Goal: Book appointment/travel/reservation

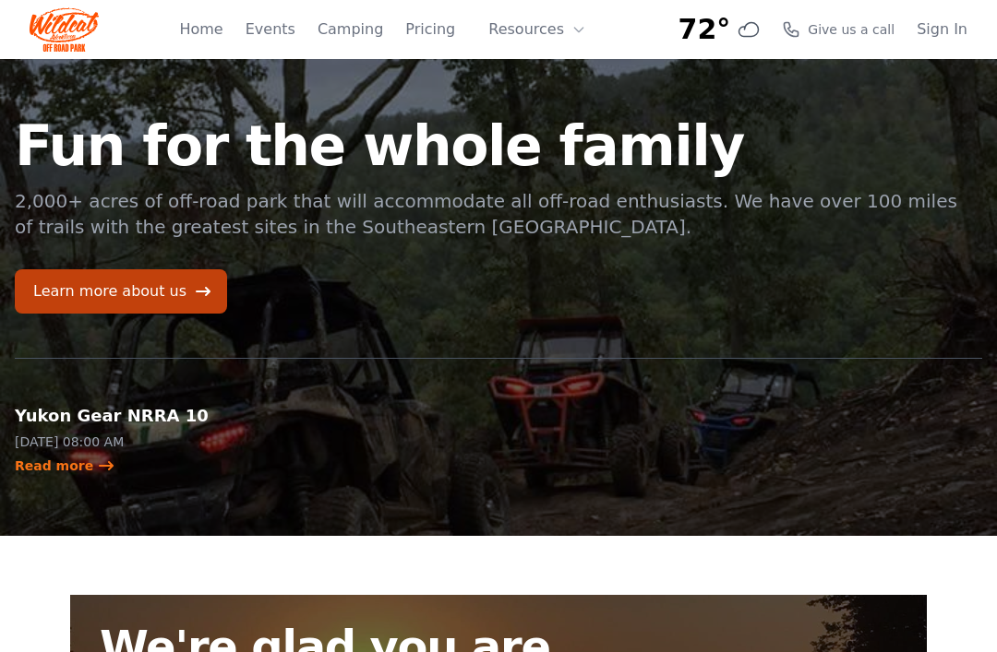
scroll to position [46, 0]
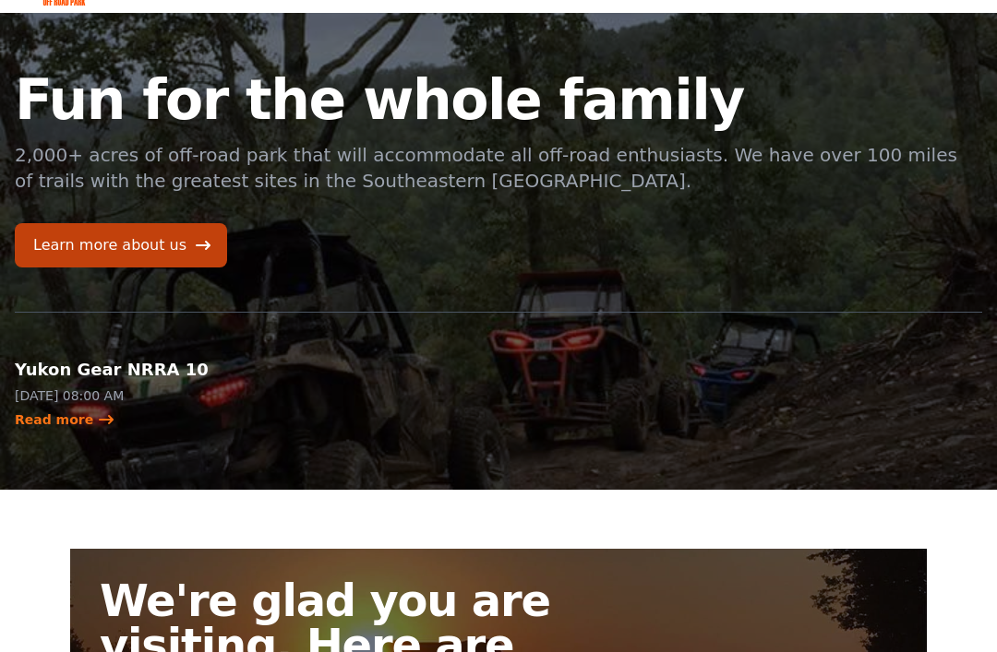
click at [83, 416] on link "Read more" at bounding box center [65, 420] width 101 height 18
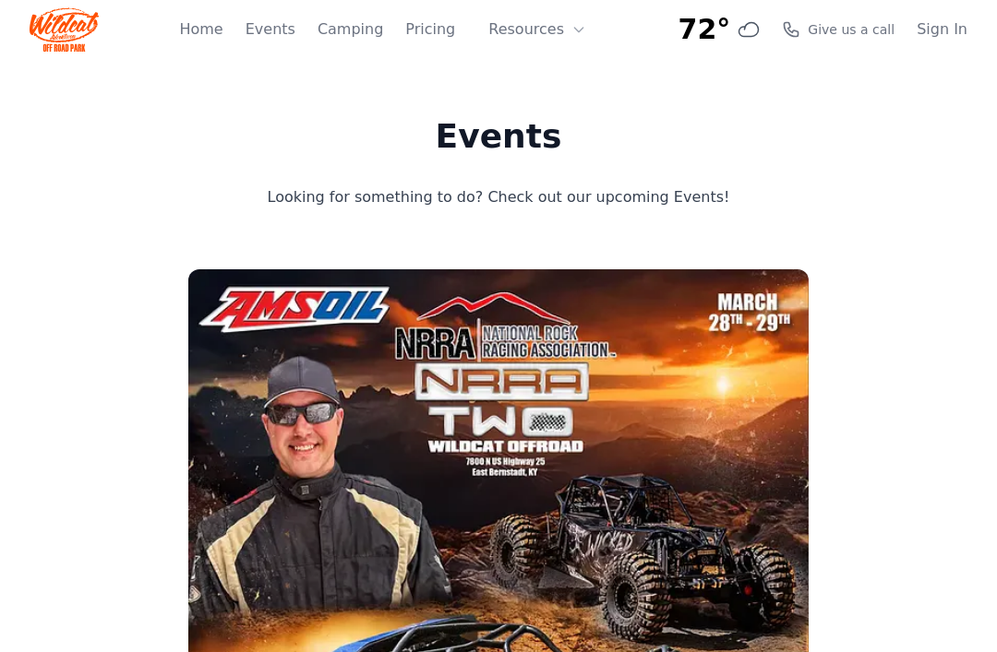
click at [222, 30] on link "Home" at bounding box center [200, 29] width 43 height 22
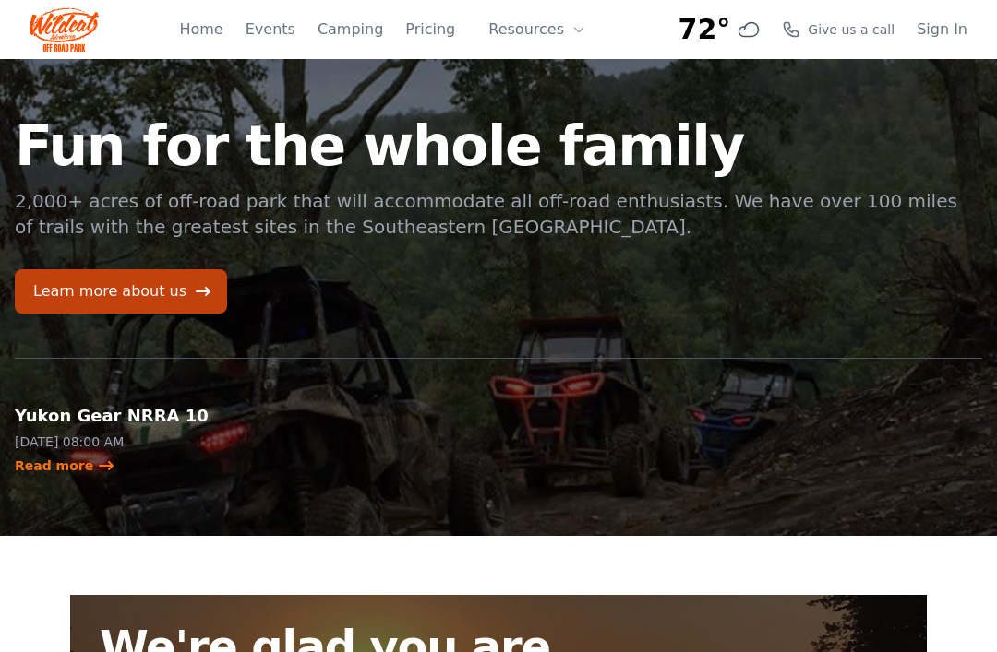
click at [943, 38] on link "Sign In" at bounding box center [941, 29] width 51 height 22
click at [435, 26] on link "Pricing" at bounding box center [430, 29] width 50 height 22
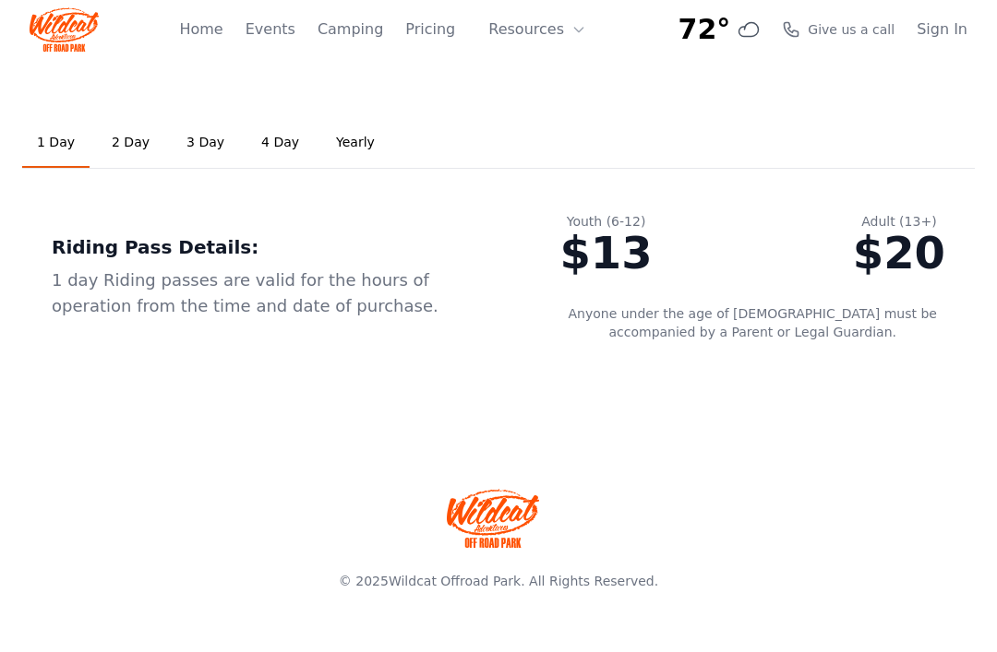
click at [356, 32] on link "Camping" at bounding box center [350, 29] width 66 height 22
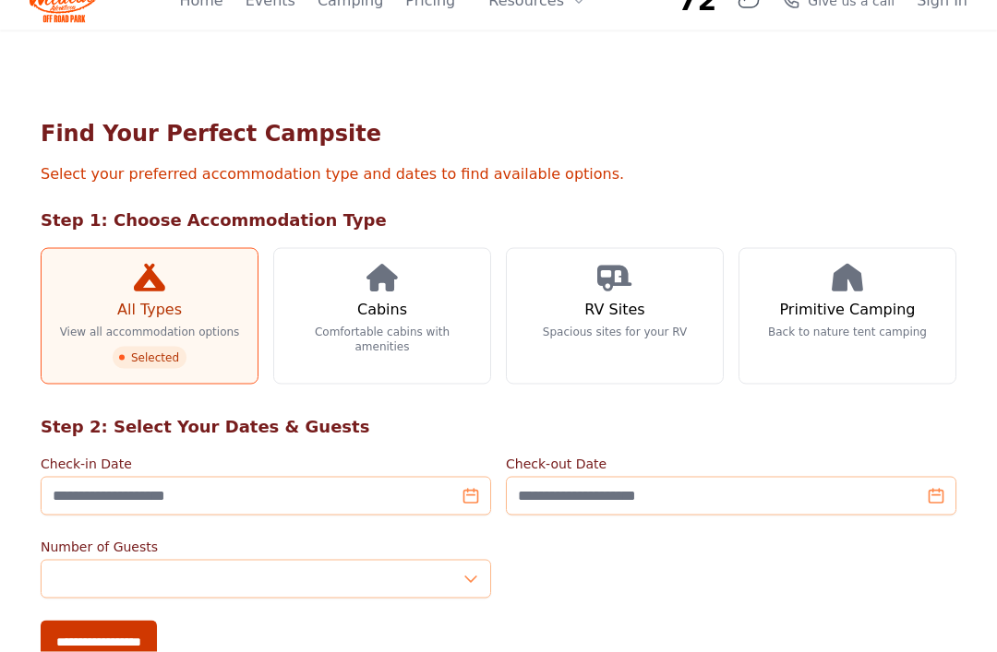
scroll to position [32, 0]
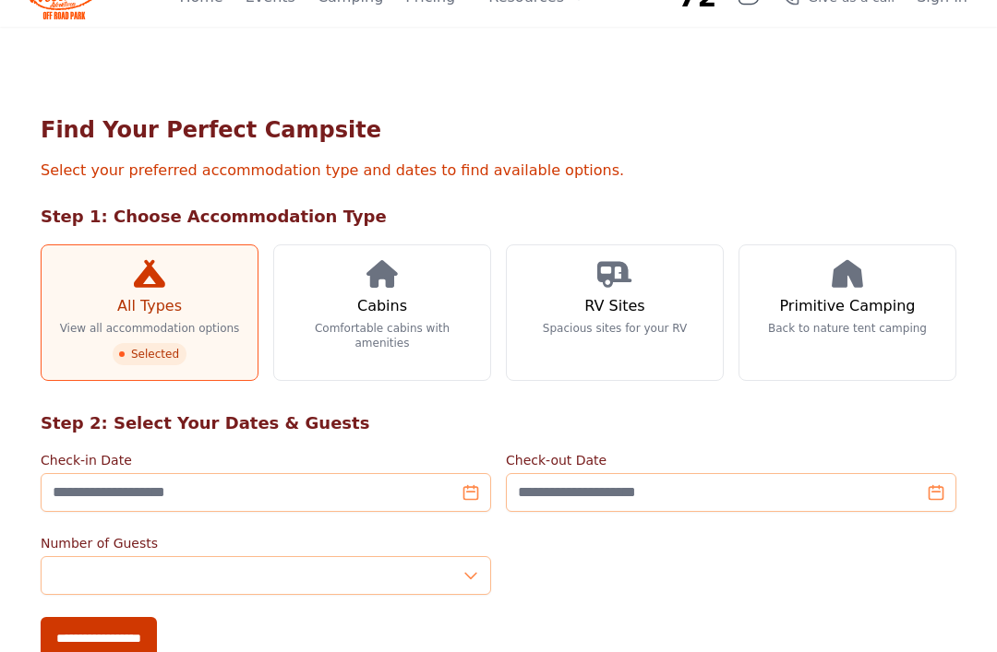
click at [659, 355] on link "RV Sites Spacious sites for your RV" at bounding box center [615, 313] width 218 height 137
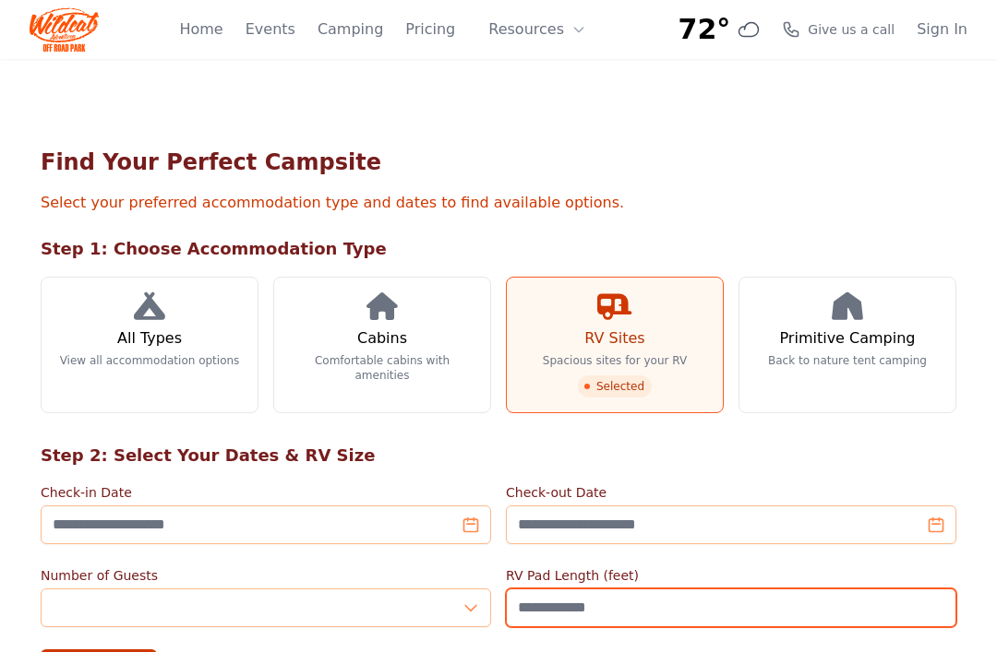
click at [643, 610] on input "RV Pad Length (feet)" at bounding box center [731, 608] width 450 height 39
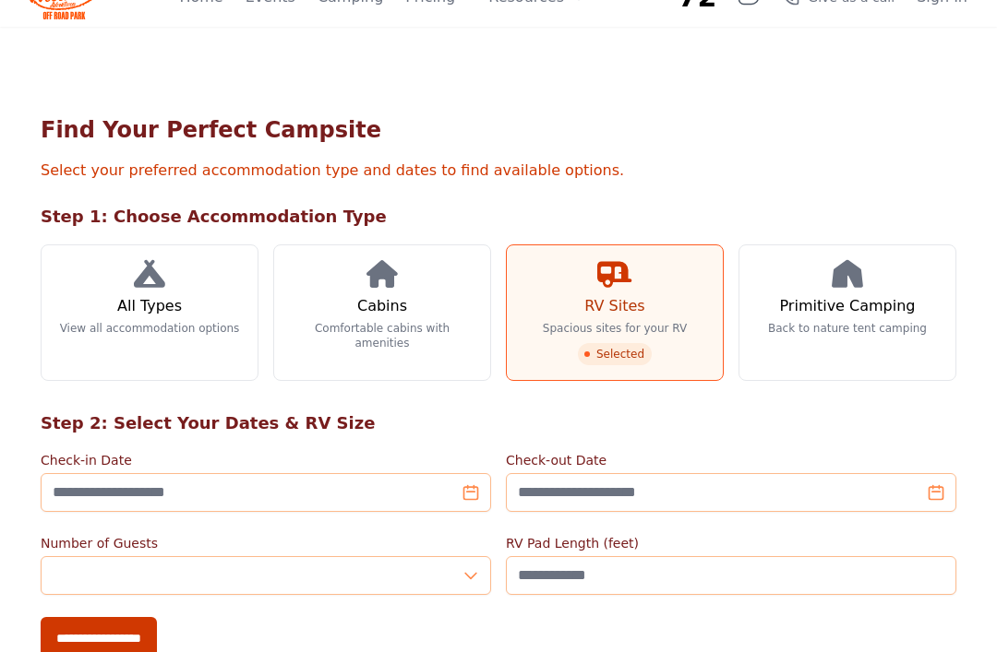
click at [796, 431] on h2 "Step 2: Select Your Dates & RV Size" at bounding box center [498, 424] width 915 height 26
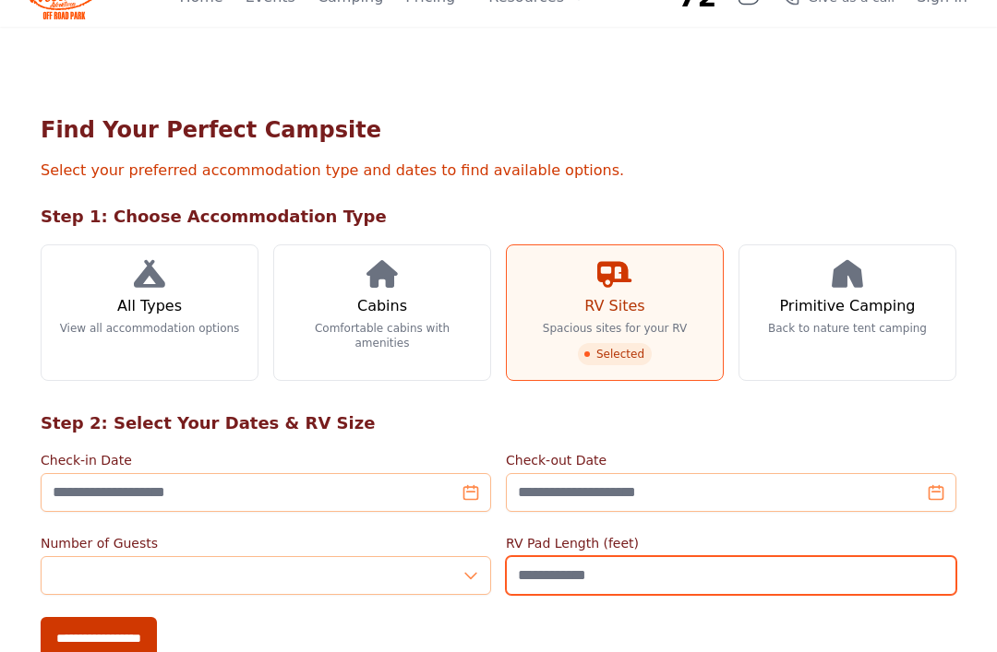
click at [750, 585] on input "RV Pad Length (feet)" at bounding box center [731, 575] width 450 height 39
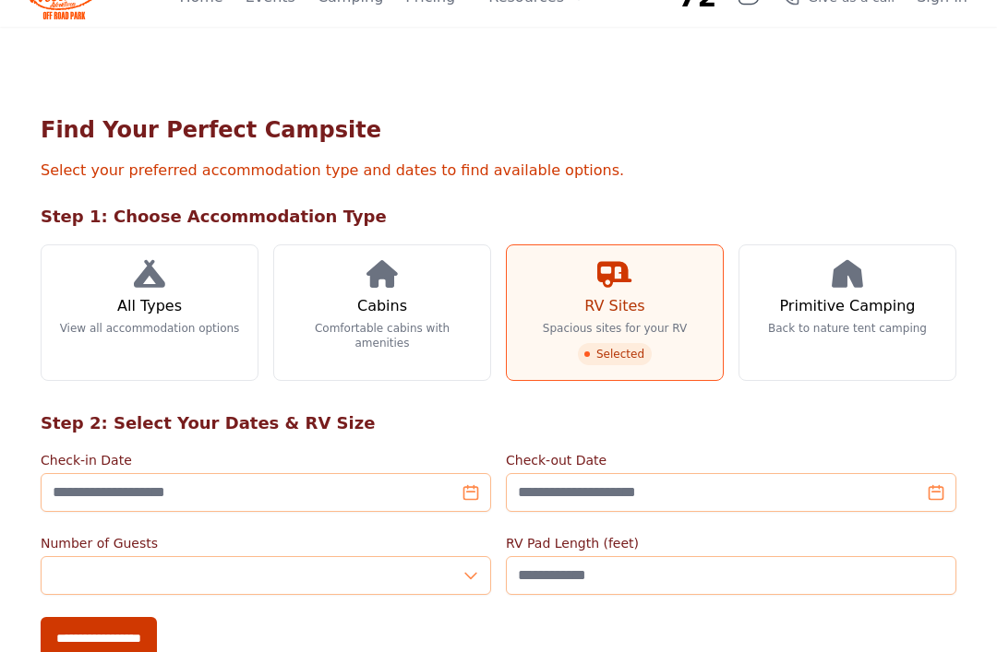
click at [771, 448] on div "**********" at bounding box center [498, 535] width 915 height 249
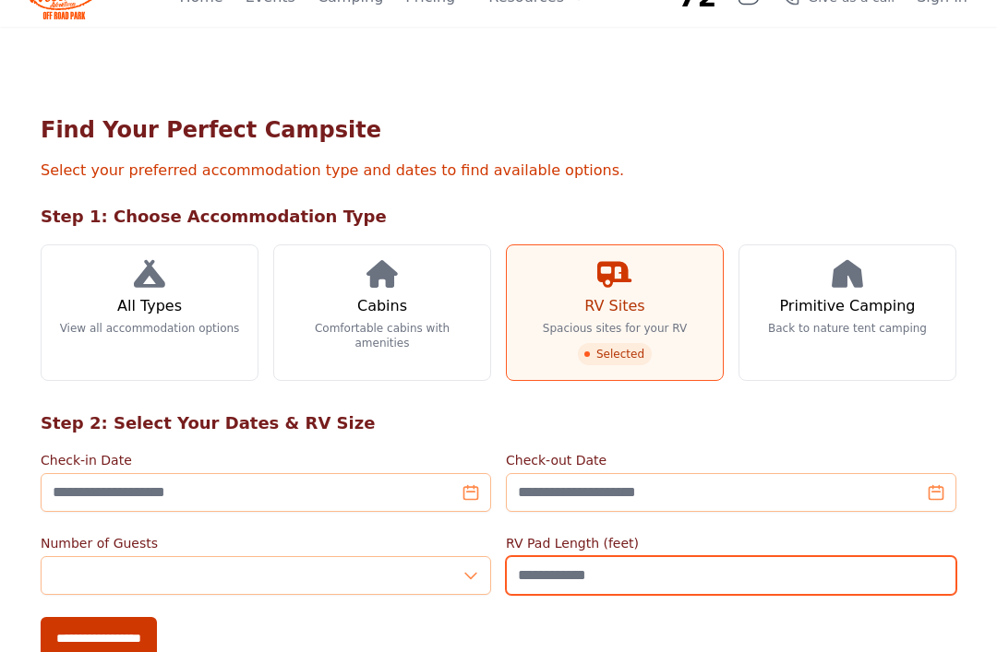
click at [677, 570] on input "RV Pad Length (feet)" at bounding box center [731, 575] width 450 height 39
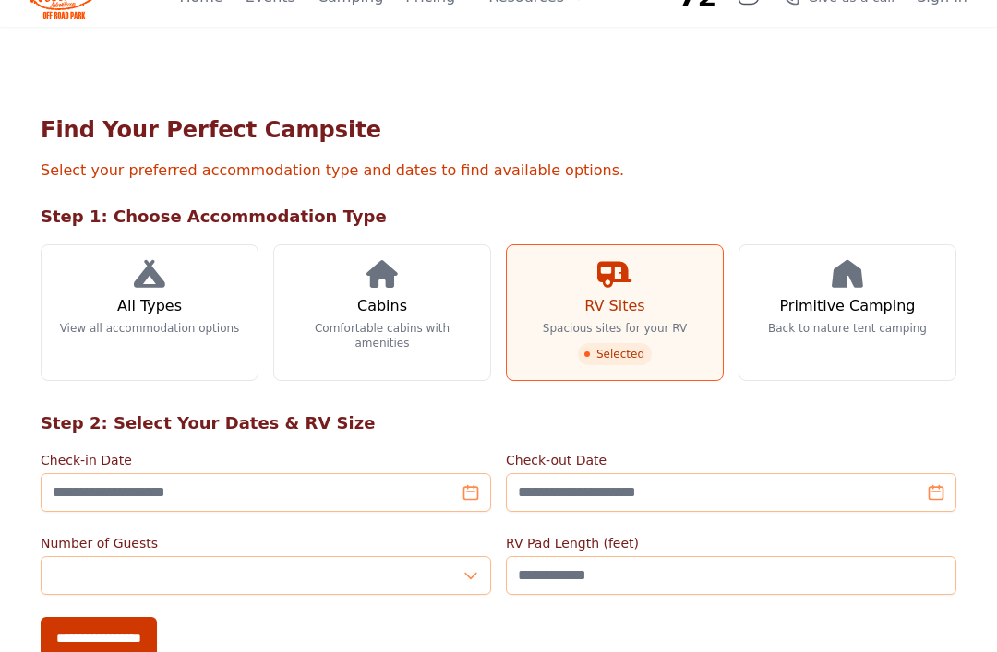
click at [807, 424] on h2 "Step 2: Select Your Dates & RV Size" at bounding box center [498, 424] width 915 height 26
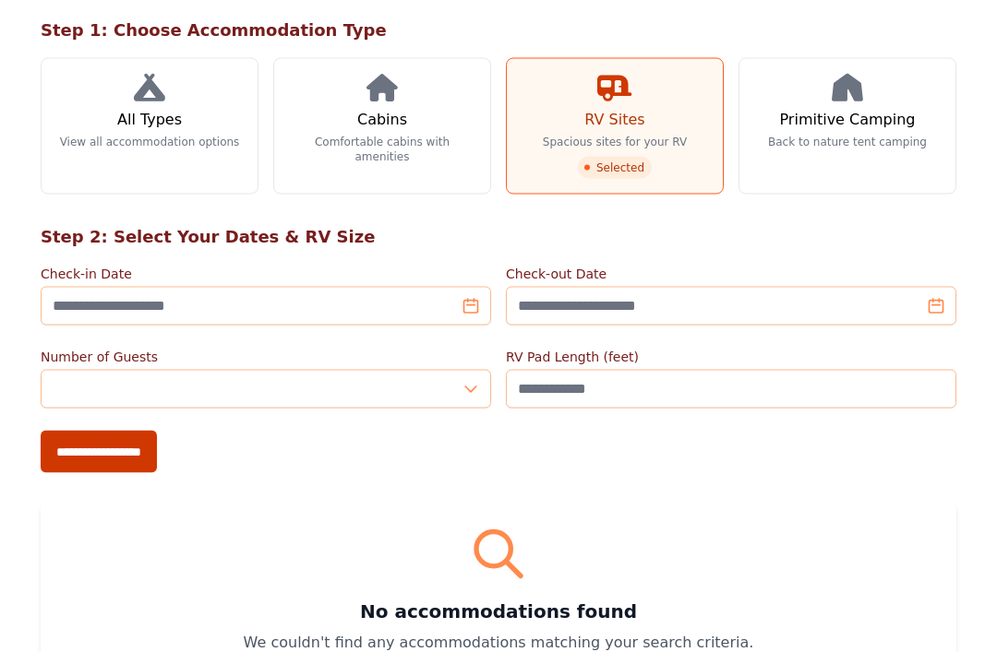
scroll to position [232, 0]
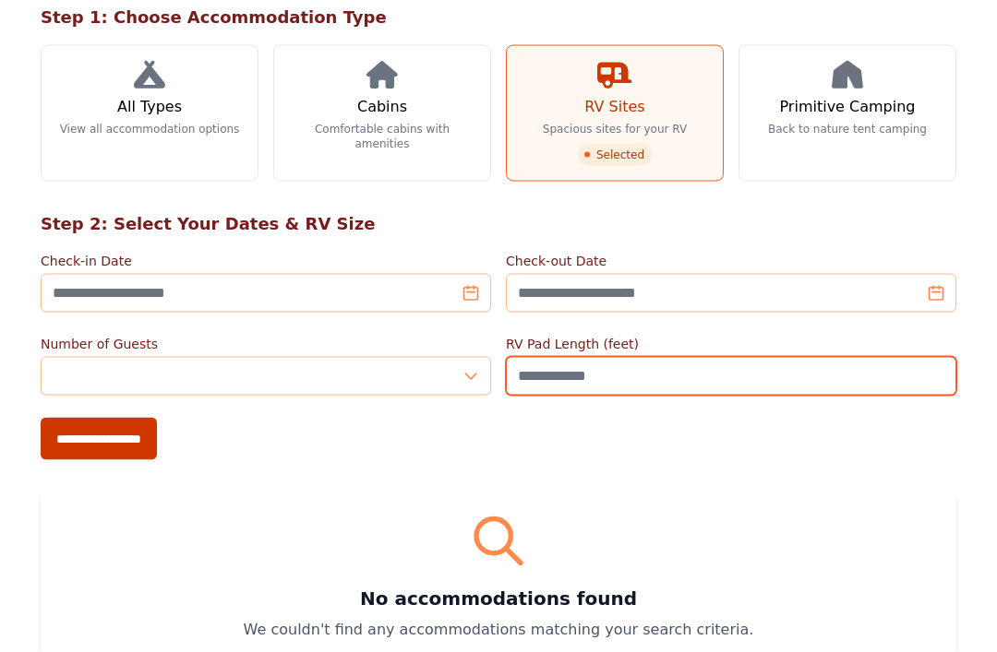
click at [732, 378] on input "***" at bounding box center [731, 376] width 450 height 39
type input "*"
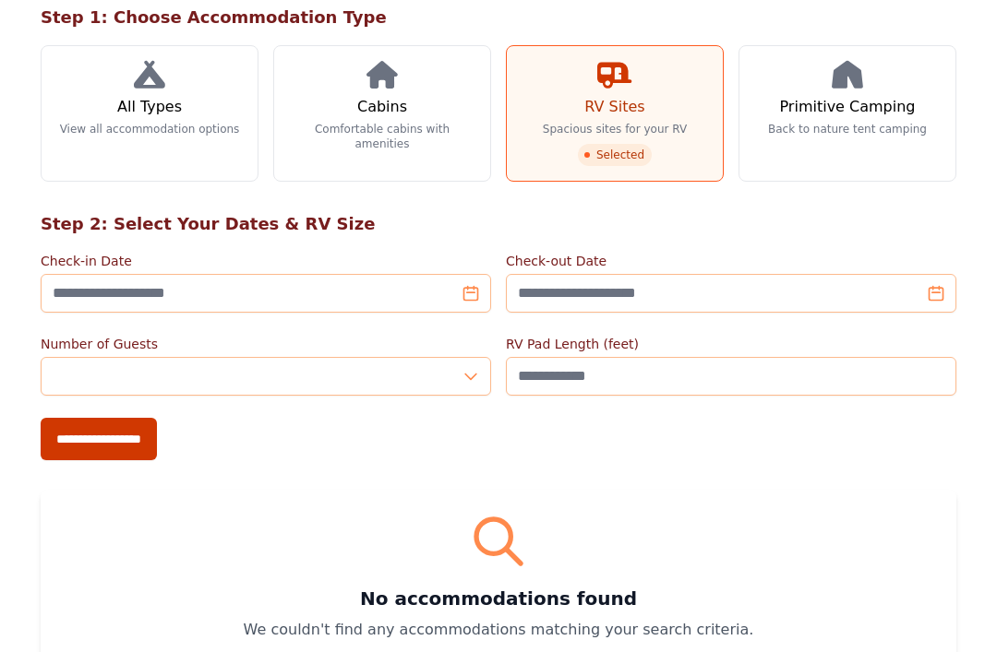
click at [823, 462] on div "Find Your Perfect Campsite Select your preferred accommodation type and dates t…" at bounding box center [498, 314] width 945 height 856
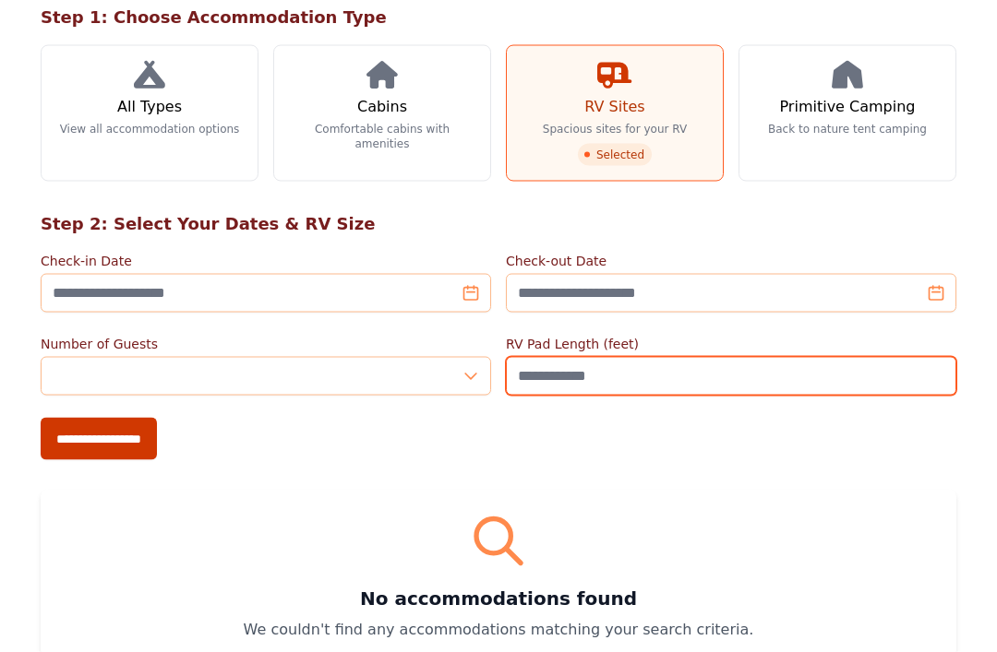
click at [795, 375] on input "**" at bounding box center [731, 376] width 450 height 39
type input "*"
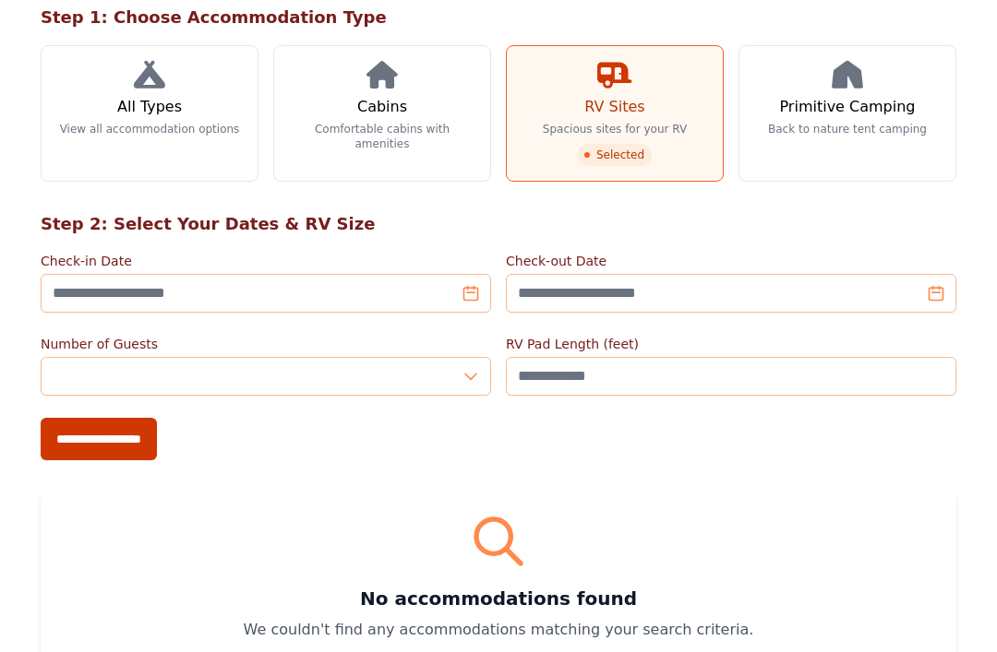
click at [779, 516] on div at bounding box center [498, 541] width 871 height 59
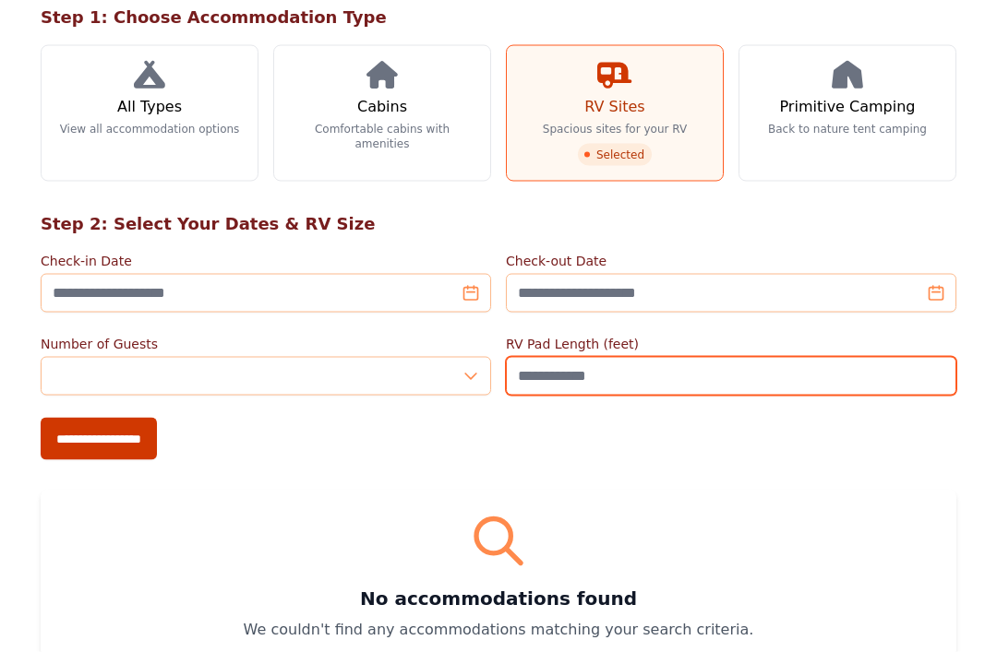
click at [747, 383] on input "**" at bounding box center [731, 376] width 450 height 39
type input "*"
type input "**"
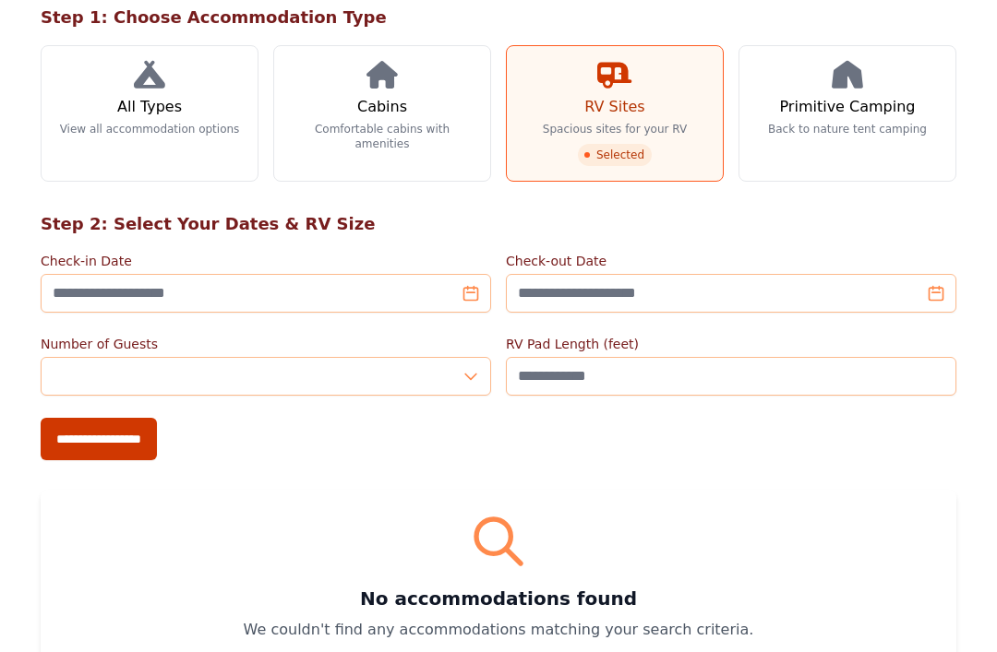
click at [743, 478] on div "Find Your Perfect Campsite Select your preferred accommodation type and dates t…" at bounding box center [498, 314] width 945 height 856
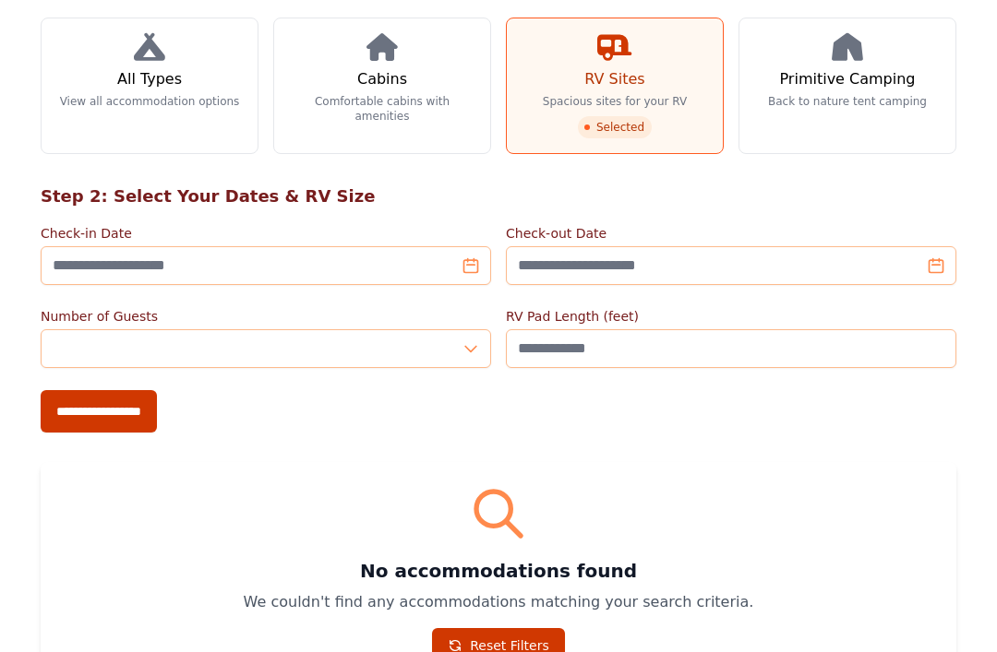
scroll to position [258, 0]
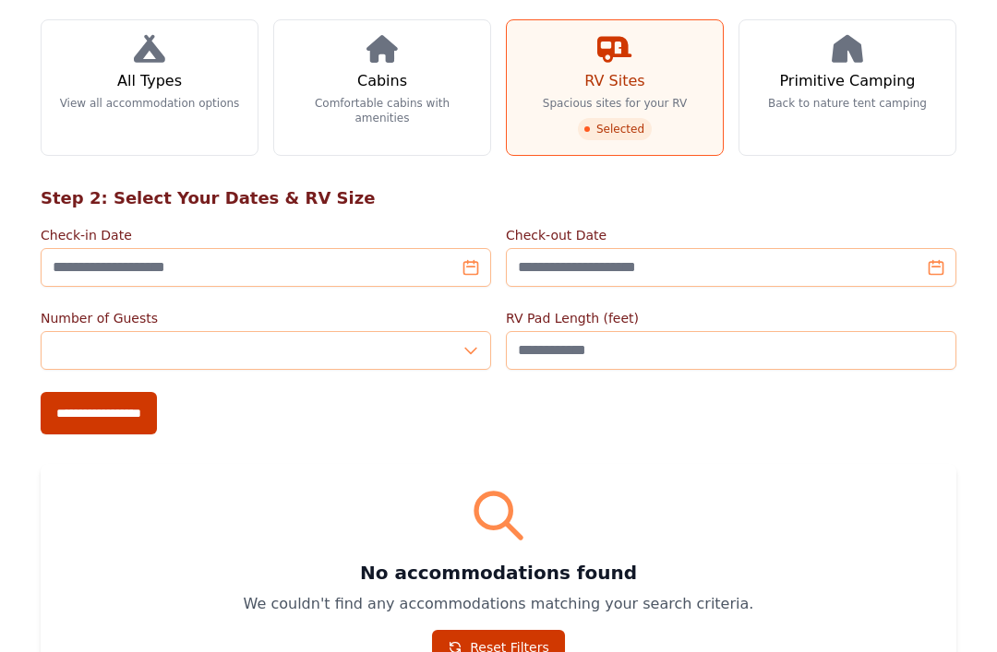
click at [518, 647] on link "Reset Filters" at bounding box center [498, 646] width 133 height 35
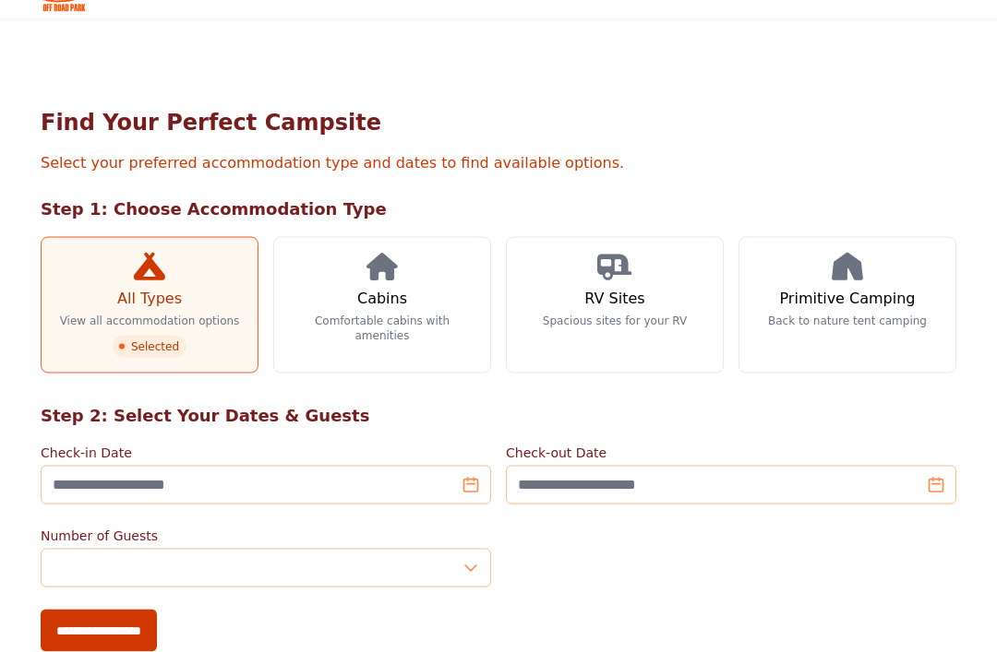
scroll to position [41, 0]
click at [664, 353] on link "RV Sites Spacious sites for your RV" at bounding box center [615, 304] width 218 height 137
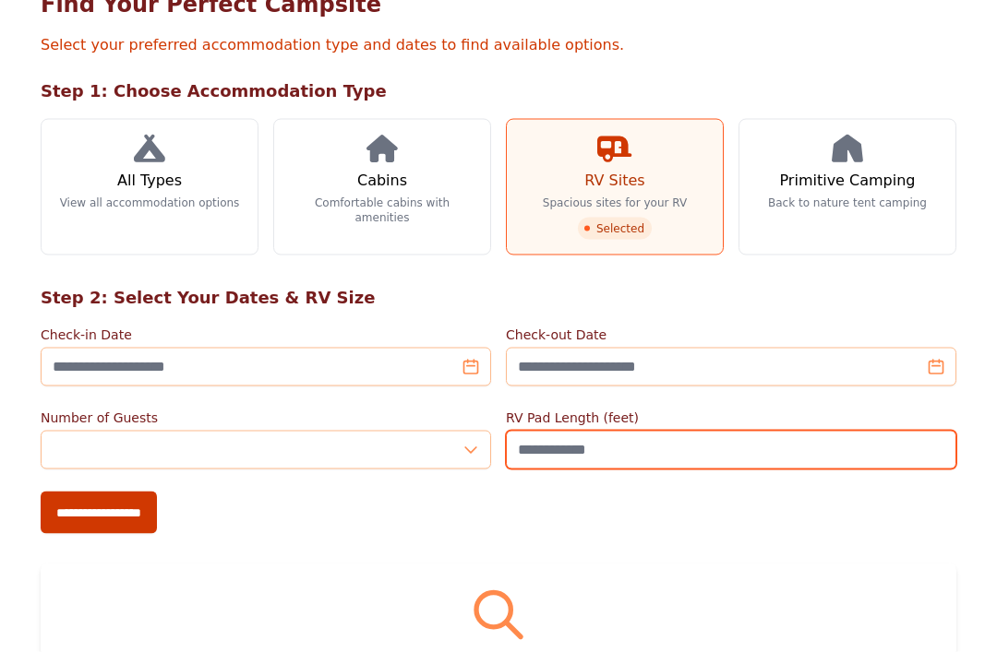
click at [682, 460] on input "RV Pad Length (feet)" at bounding box center [731, 450] width 450 height 39
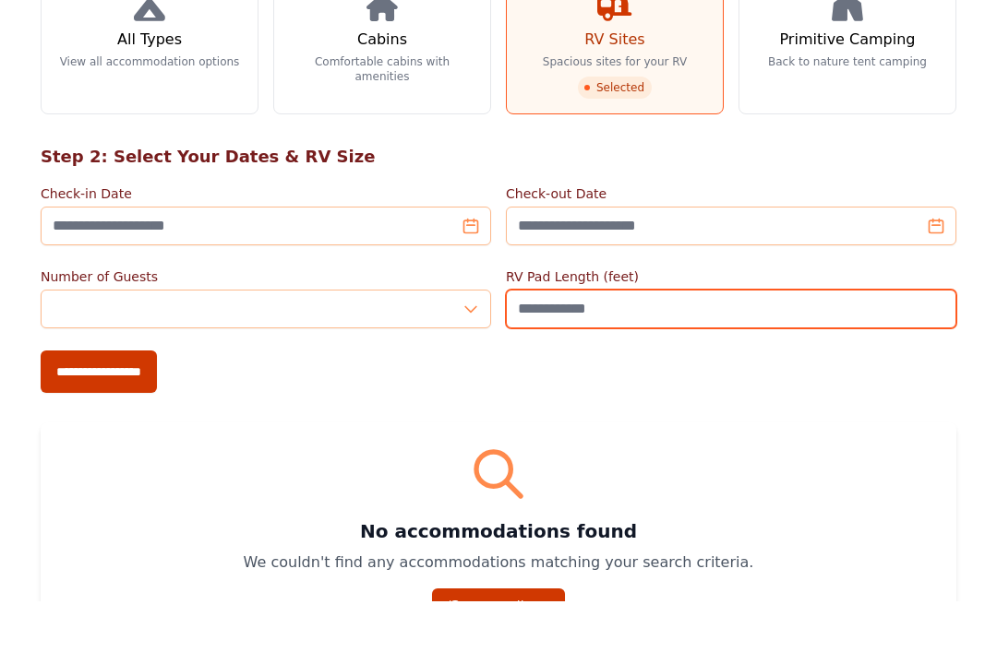
scroll to position [249, 0]
type input "**"
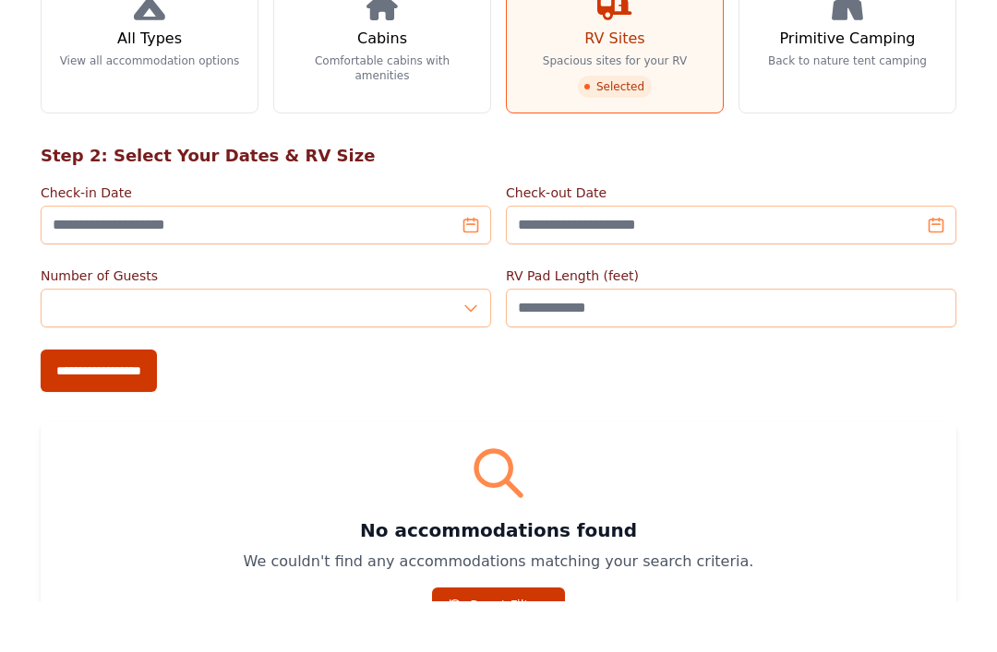
click at [157, 400] on input "**********" at bounding box center [99, 421] width 116 height 42
click at [730, 400] on div "**********" at bounding box center [498, 421] width 915 height 42
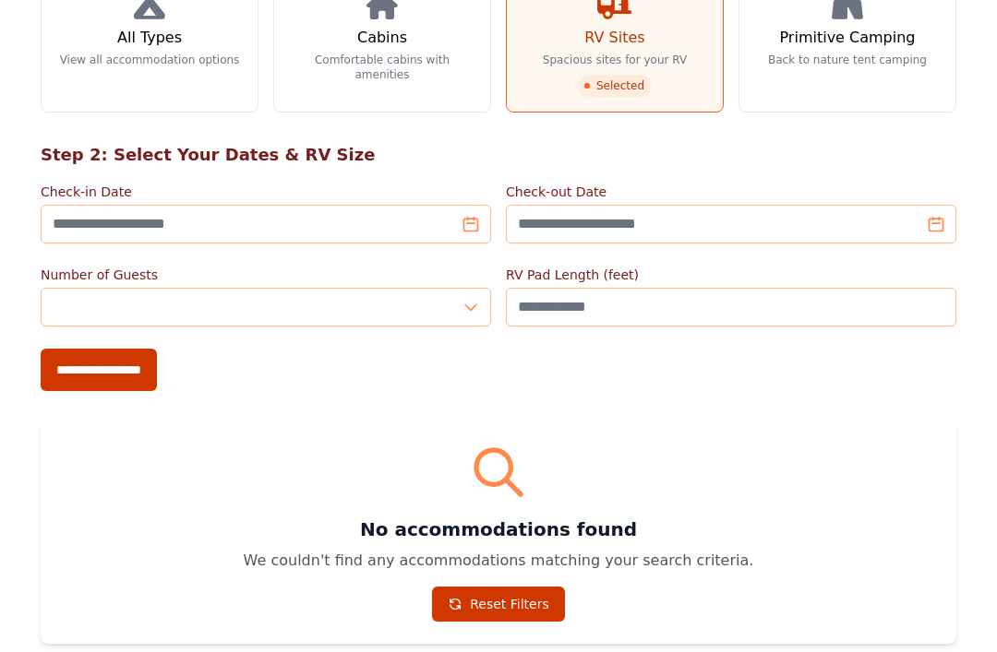
click at [528, 599] on link "Reset Filters" at bounding box center [498, 604] width 133 height 35
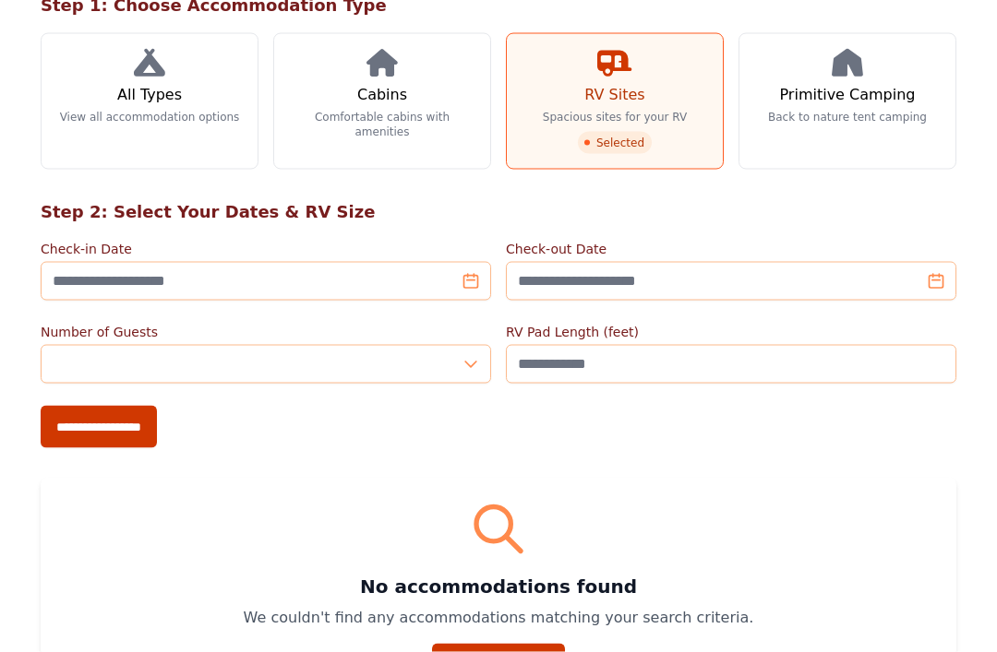
scroll to position [245, 0]
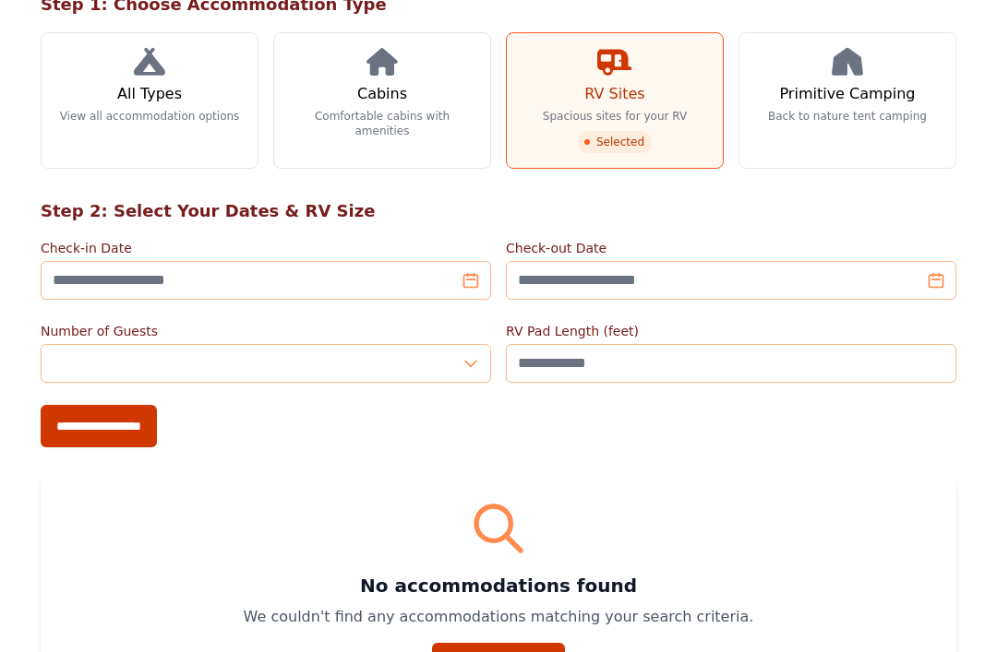
click at [515, 651] on link "Reset Filters" at bounding box center [498, 660] width 133 height 35
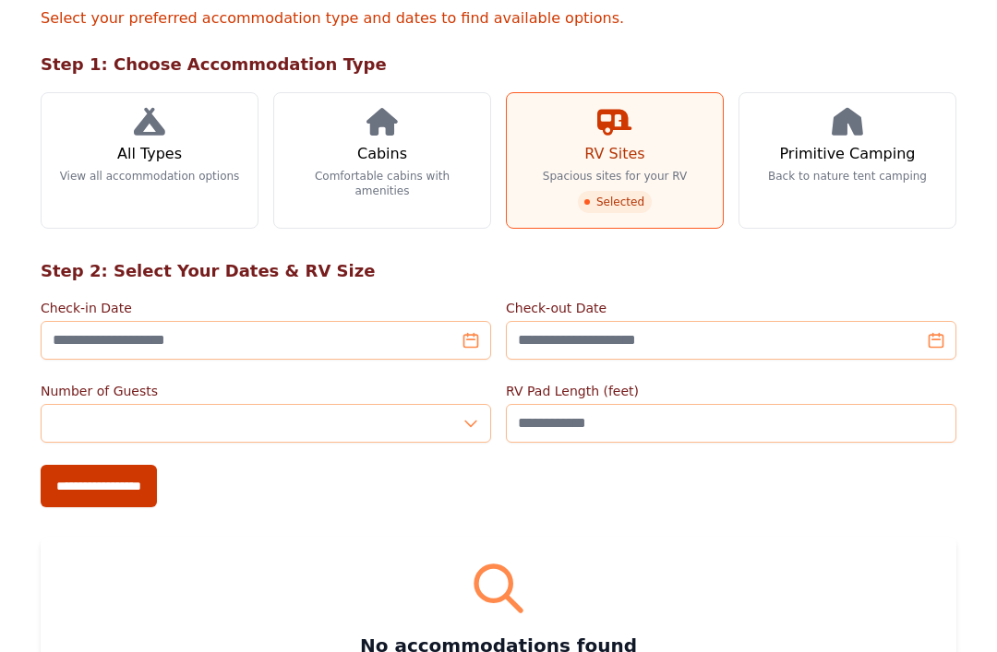
scroll to position [184, 0]
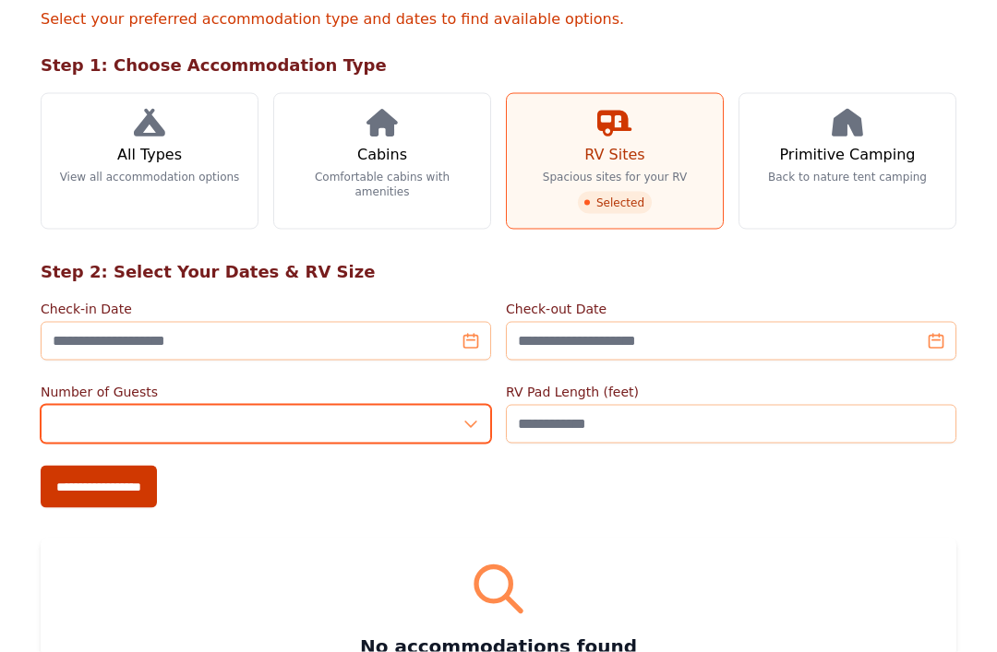
click at [464, 424] on input "*" at bounding box center [266, 424] width 450 height 39
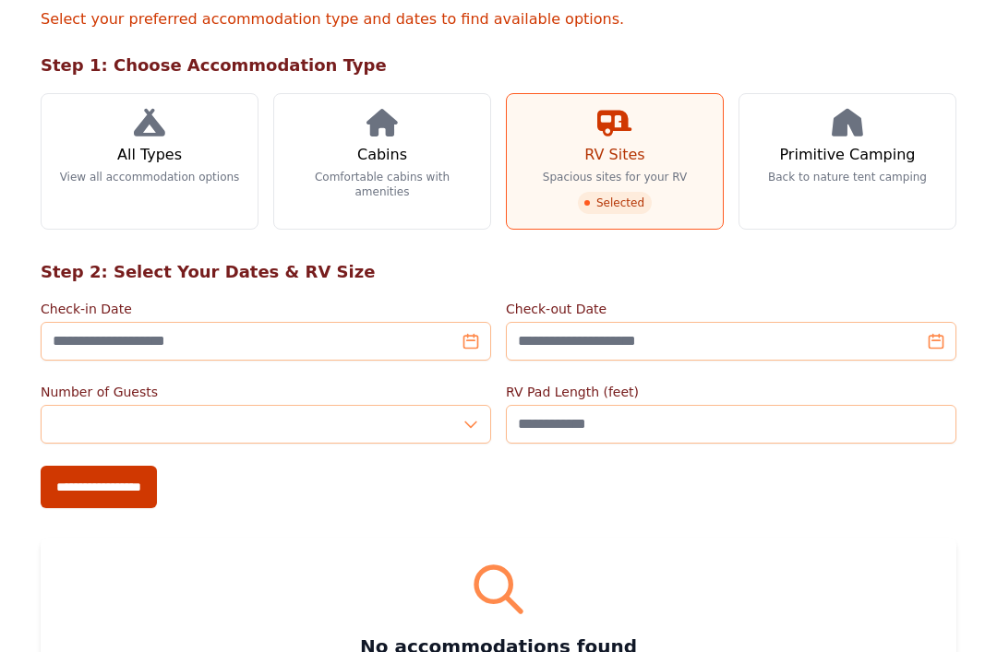
click at [535, 509] on div "Find Your Perfect Campsite Select your preferred accommodation type and dates t…" at bounding box center [498, 362] width 945 height 856
click at [206, 161] on link "All Types View all accommodation options" at bounding box center [150, 161] width 218 height 137
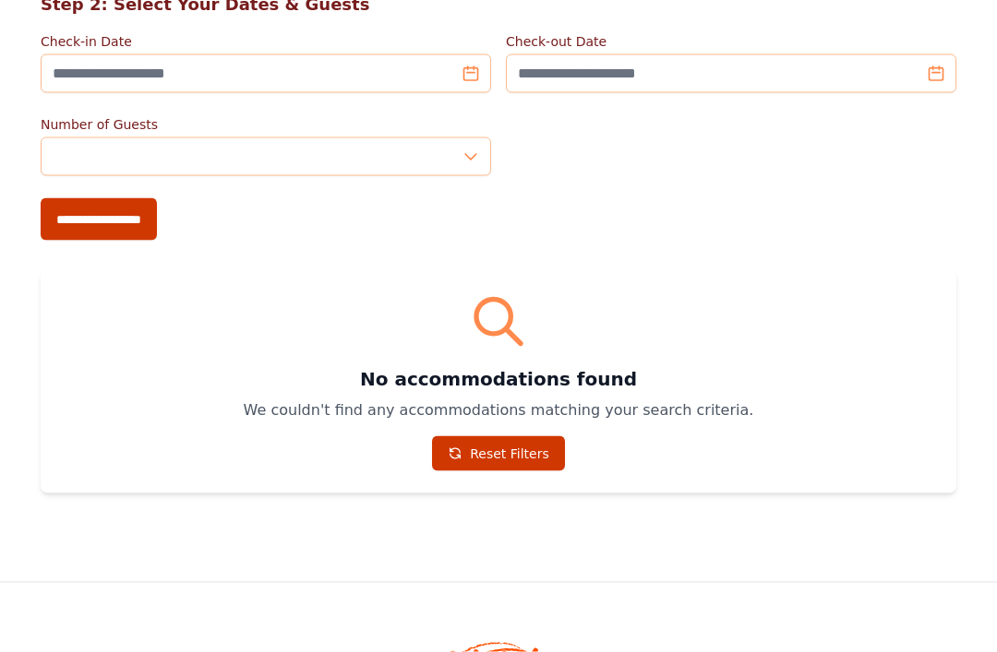
scroll to position [452, 0]
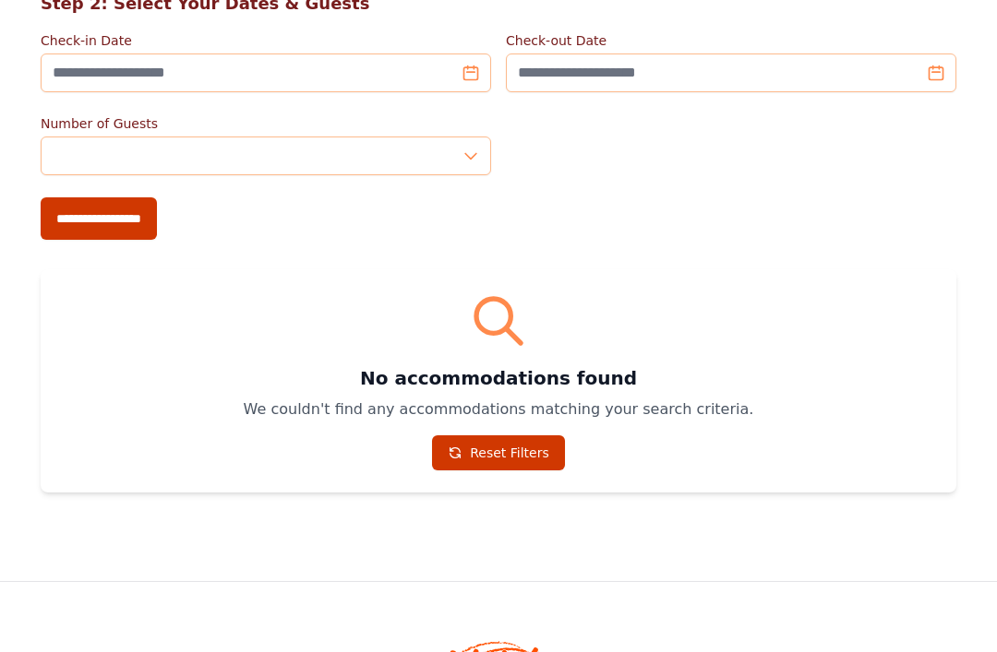
click at [518, 462] on link "Reset Filters" at bounding box center [498, 453] width 133 height 35
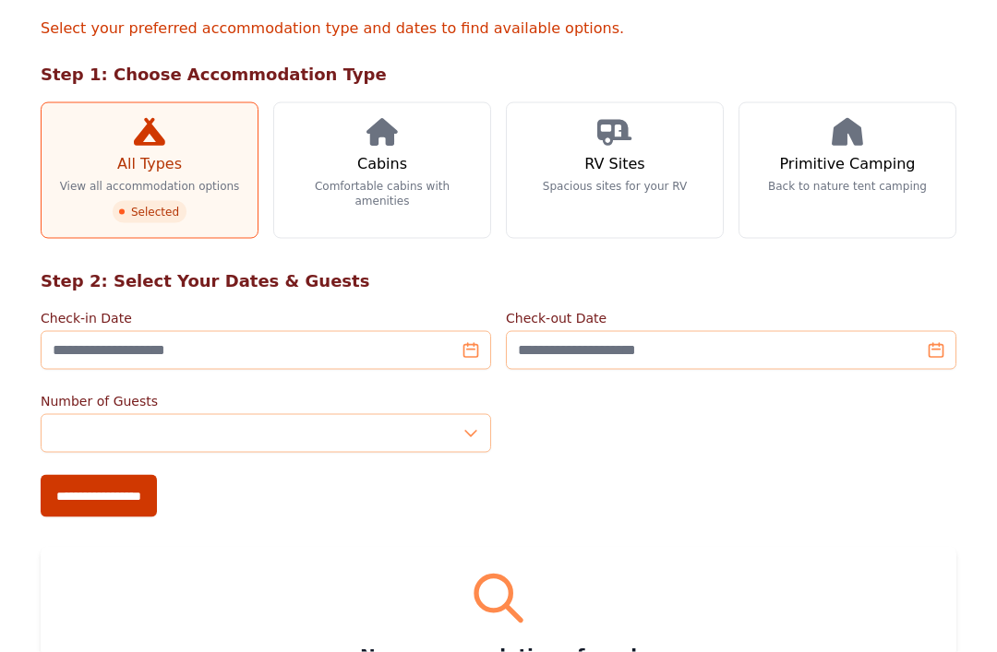
scroll to position [138, 0]
